Goal: Check status: Check status

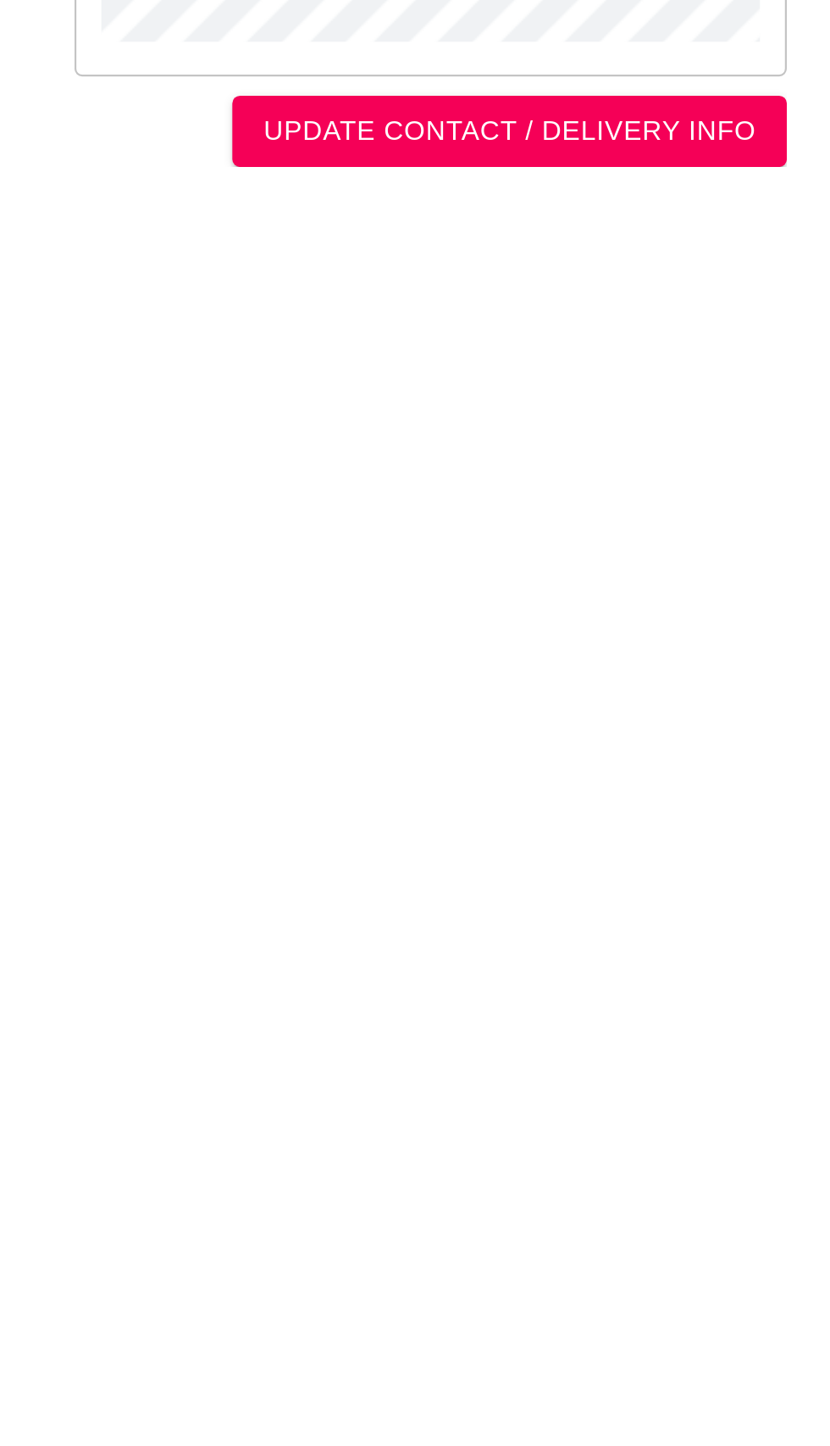
click at [532, 1024] on html "This is a secure link , and your information is safe . 1 90 DAY REPORT REQUESTE…" at bounding box center [415, 512] width 830 height 1024
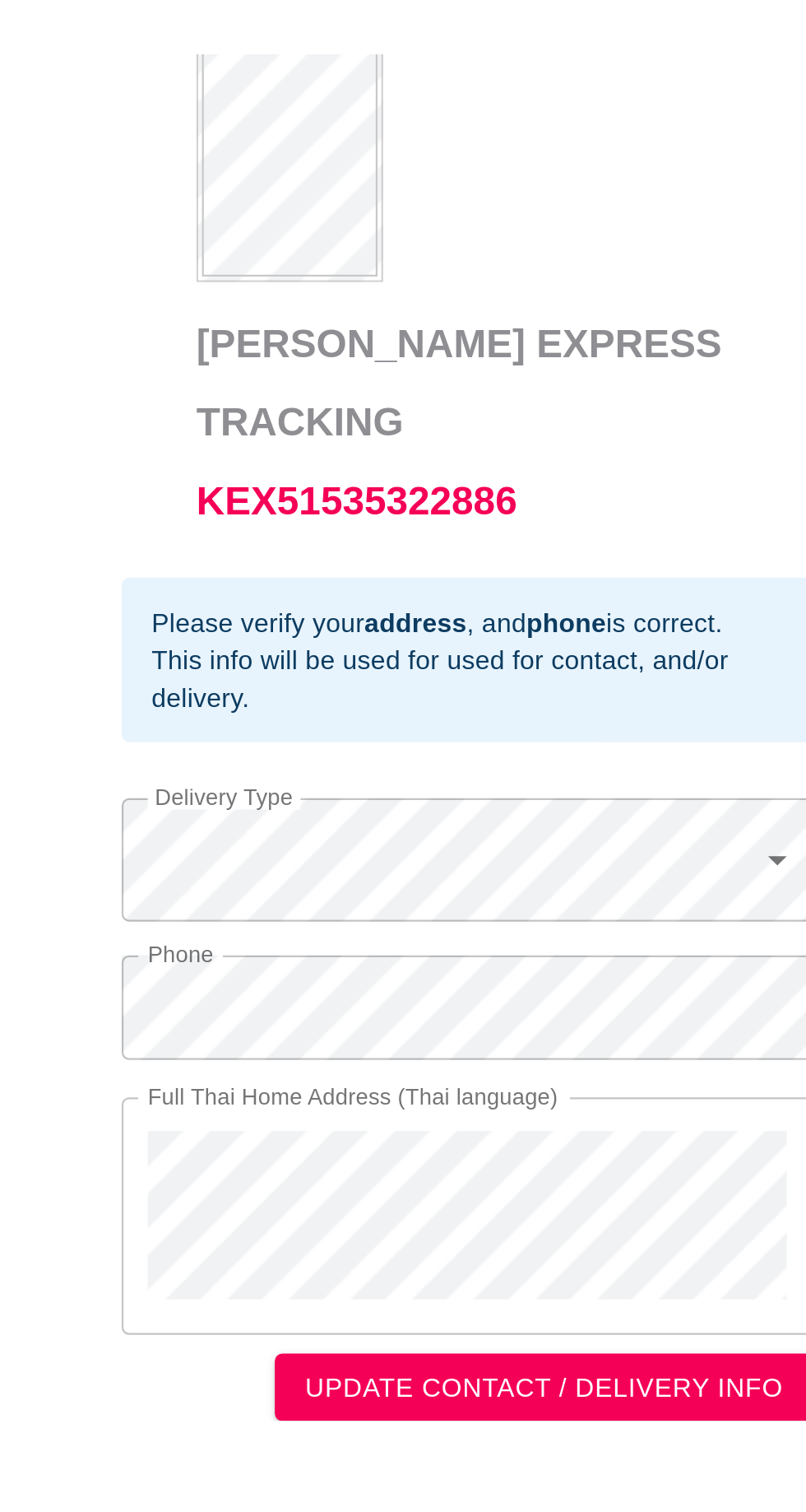
scroll to position [536, 0]
